Goal: Task Accomplishment & Management: Manage account settings

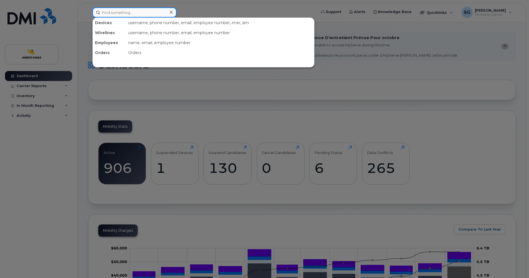
click at [146, 13] on input at bounding box center [134, 12] width 84 height 10
paste input "819-279-9006"
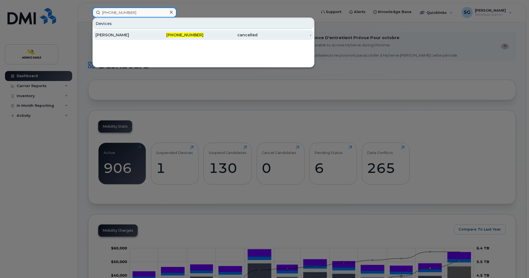
type input "819-279-9006"
click at [188, 35] on span "819-279-9006" at bounding box center [184, 34] width 37 height 5
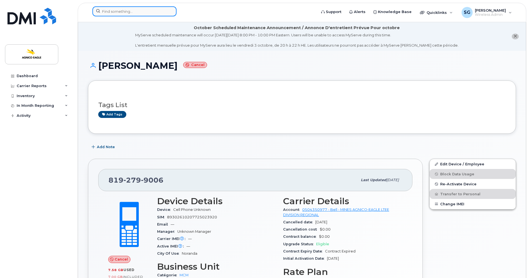
click at [123, 10] on input at bounding box center [134, 11] width 84 height 10
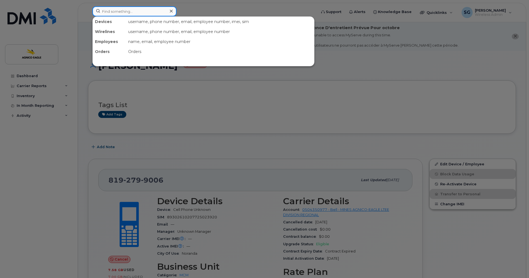
paste input "[PERSON_NAME]"
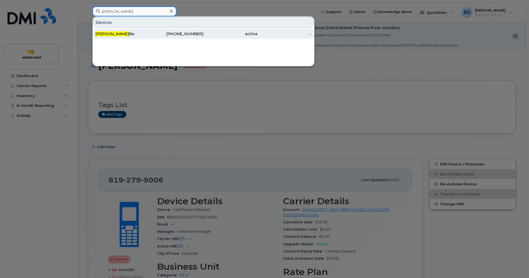
type input "[PERSON_NAME]"
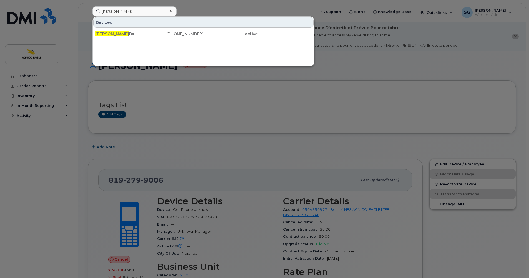
drag, startPoint x: 111, startPoint y: 34, endPoint x: 71, endPoint y: 47, distance: 41.7
click at [111, 34] on span "[PERSON_NAME]" at bounding box center [113, 33] width 34 height 5
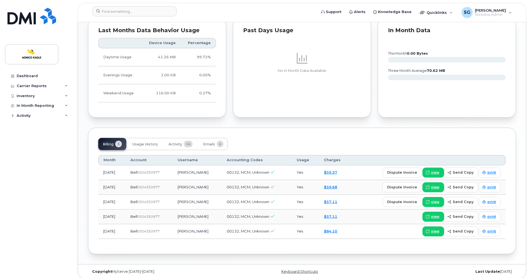
scroll to position [342, 0]
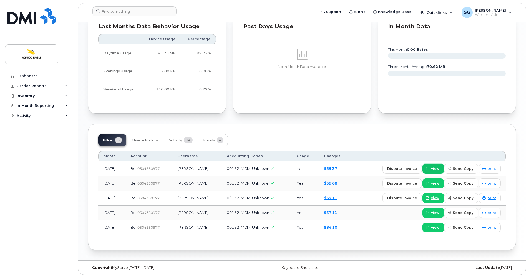
click at [434, 168] on span "view" at bounding box center [435, 168] width 8 height 5
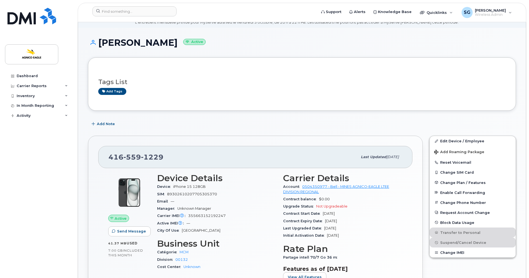
scroll to position [0, 0]
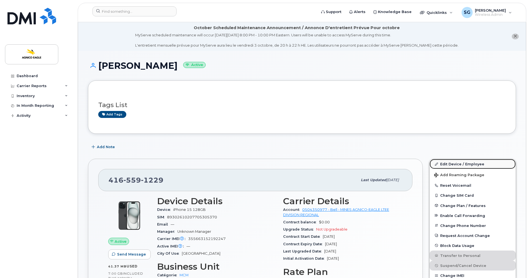
click at [455, 164] on link "Edit Device / Employee" at bounding box center [473, 164] width 86 height 10
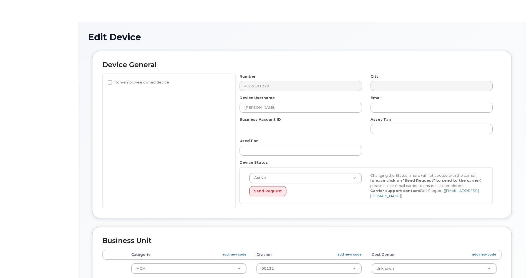
select select "34656250"
select select "33745205"
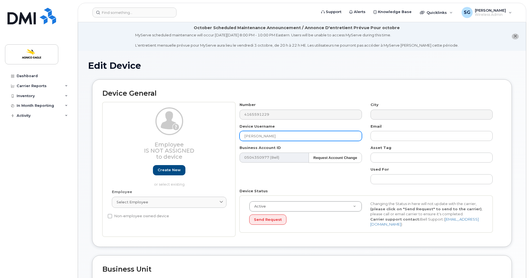
click at [244, 137] on input "Fatoumata Ba" at bounding box center [301, 136] width 122 height 10
click at [246, 137] on input "ancien Fatoumata Ba" at bounding box center [301, 136] width 122 height 10
click at [246, 136] on input "aAncien Fatoumata Ba" at bounding box center [301, 136] width 122 height 10
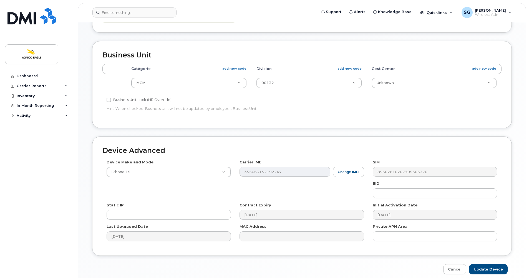
scroll to position [239, 0]
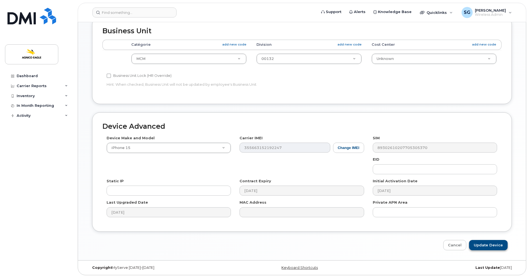
type input "Ancien Fatoumata Ba"
click at [490, 244] on input "Update Device" at bounding box center [488, 245] width 39 height 10
type input "Saving..."
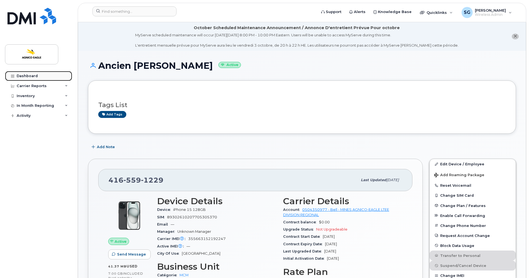
click at [21, 76] on div "Dashboard" at bounding box center [27, 76] width 21 height 4
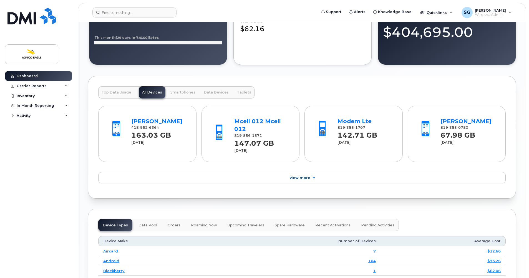
scroll to position [453, 0]
click at [142, 121] on link "Olivier Boivin-Michaud" at bounding box center [156, 121] width 51 height 7
click at [250, 119] on link "Mcell 012 Mcell 012" at bounding box center [257, 125] width 47 height 15
click at [348, 124] on div "Modem Lte" at bounding box center [365, 121] width 55 height 8
click at [348, 121] on link "Modem Lte" at bounding box center [355, 121] width 34 height 7
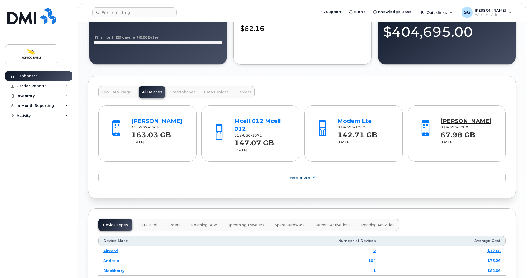
click at [457, 122] on link "[PERSON_NAME]" at bounding box center [466, 121] width 51 height 7
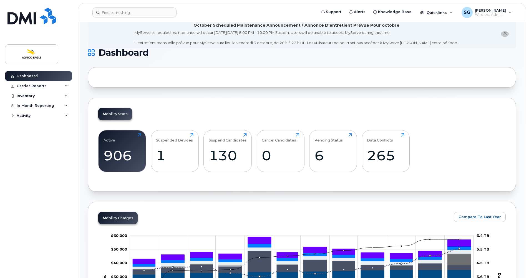
scroll to position [0, 0]
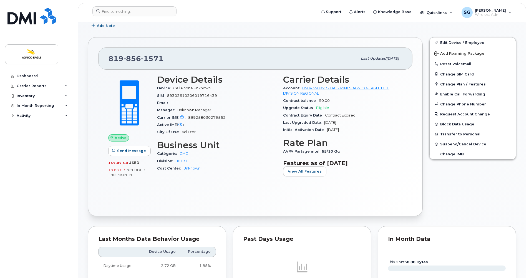
scroll to position [138, 0]
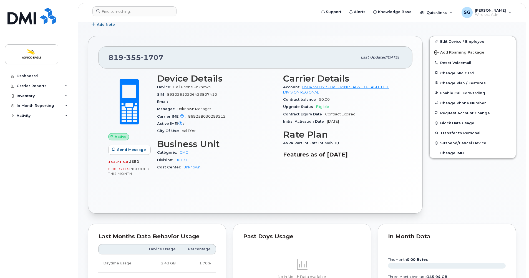
scroll to position [139, 0]
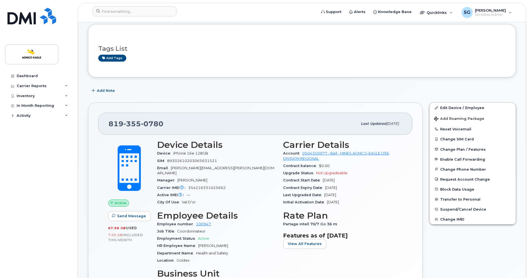
scroll to position [56, 0]
